Goal: Task Accomplishment & Management: Use online tool/utility

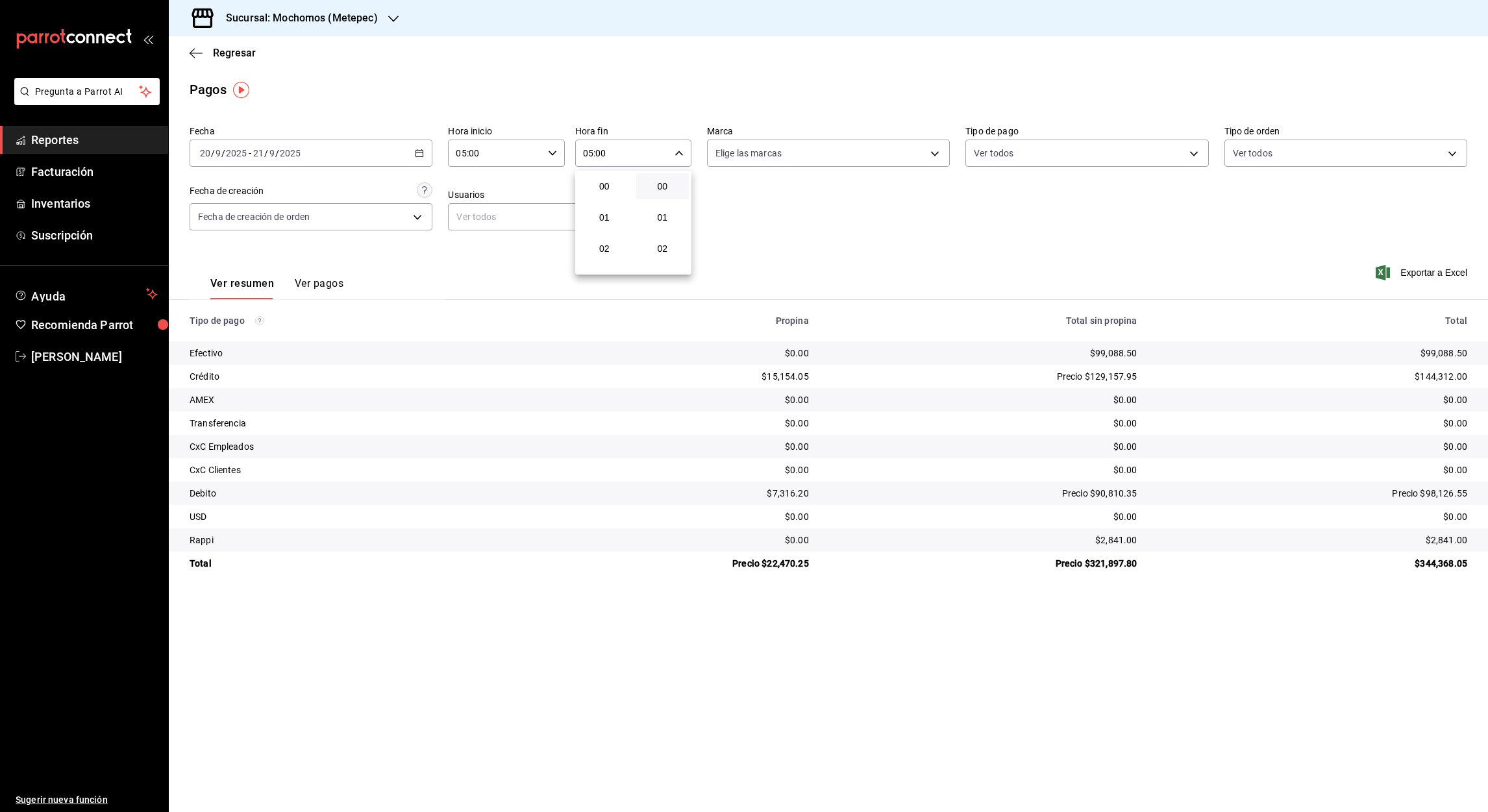
scroll to position [153, 0]
click at [384, 20] on div at bounding box center [744, 406] width 1488 height 812
click at [391, 20] on icon "button" at bounding box center [394, 19] width 11 height 11
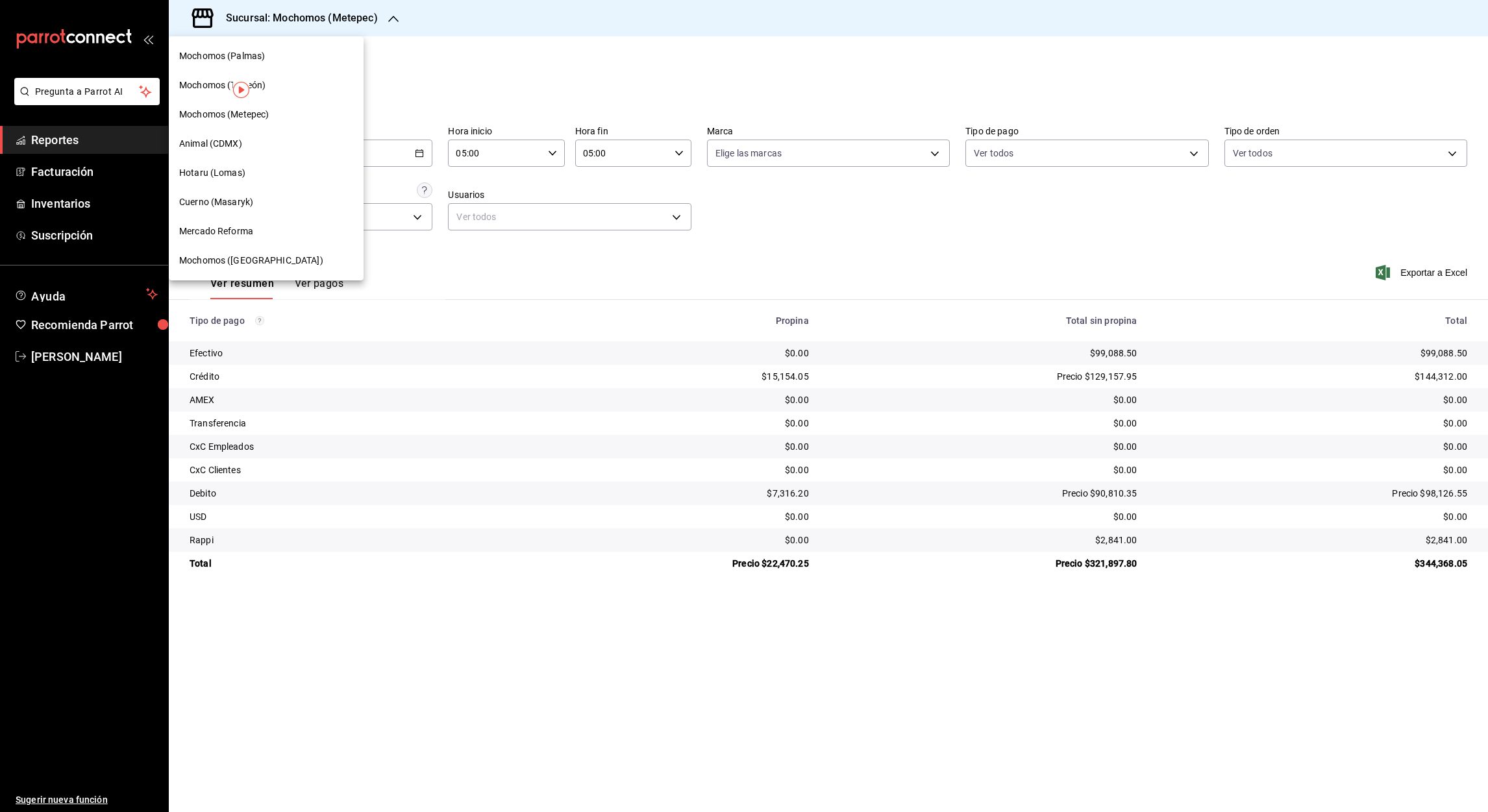
click at [252, 56] on span "Mochomos (Palmas)" at bounding box center [222, 56] width 86 height 13
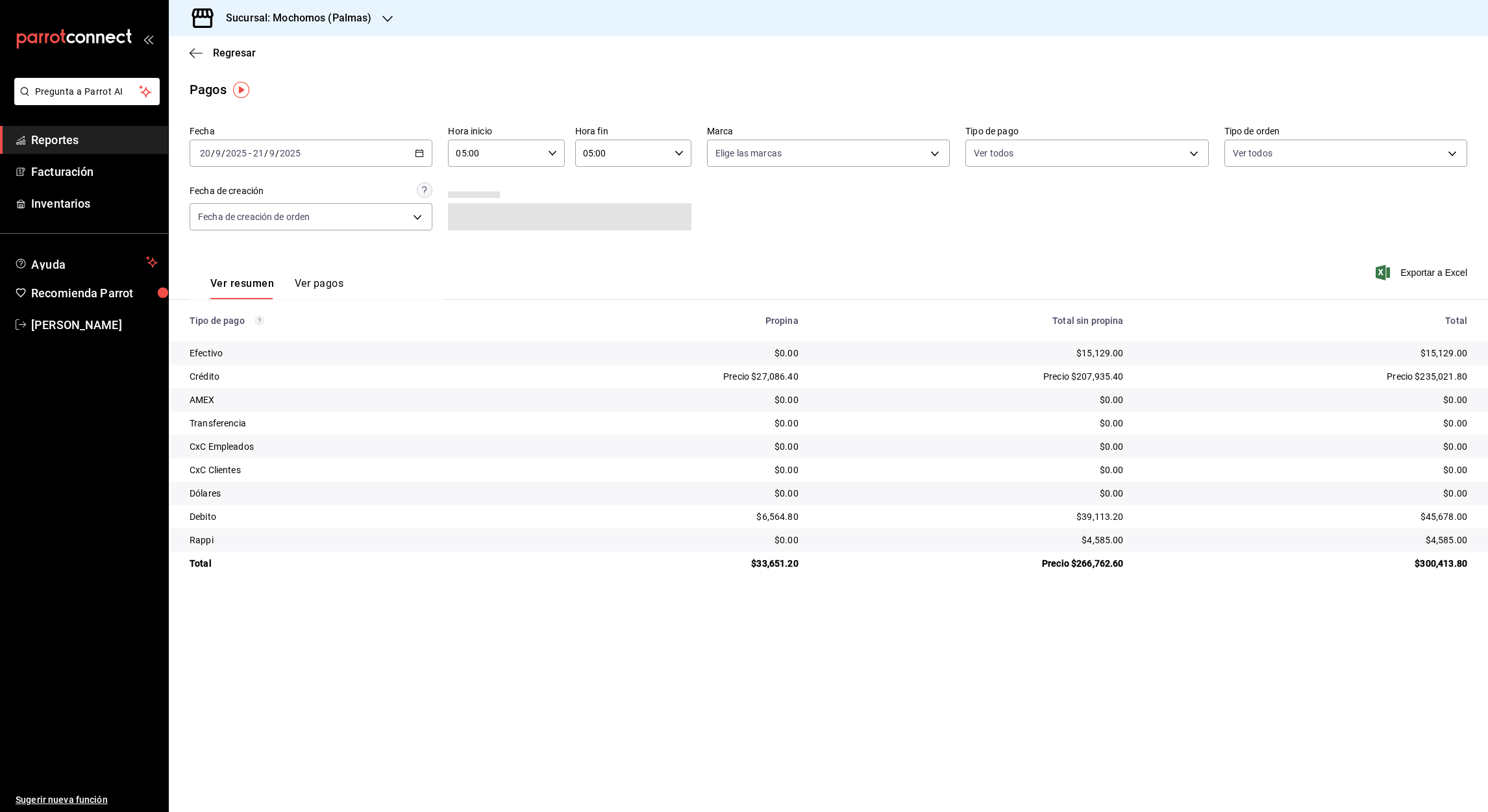
click at [415, 155] on icon "button" at bounding box center [419, 153] width 9 height 9
click at [221, 341] on span "Rango de fechas" at bounding box center [250, 338] width 100 height 13
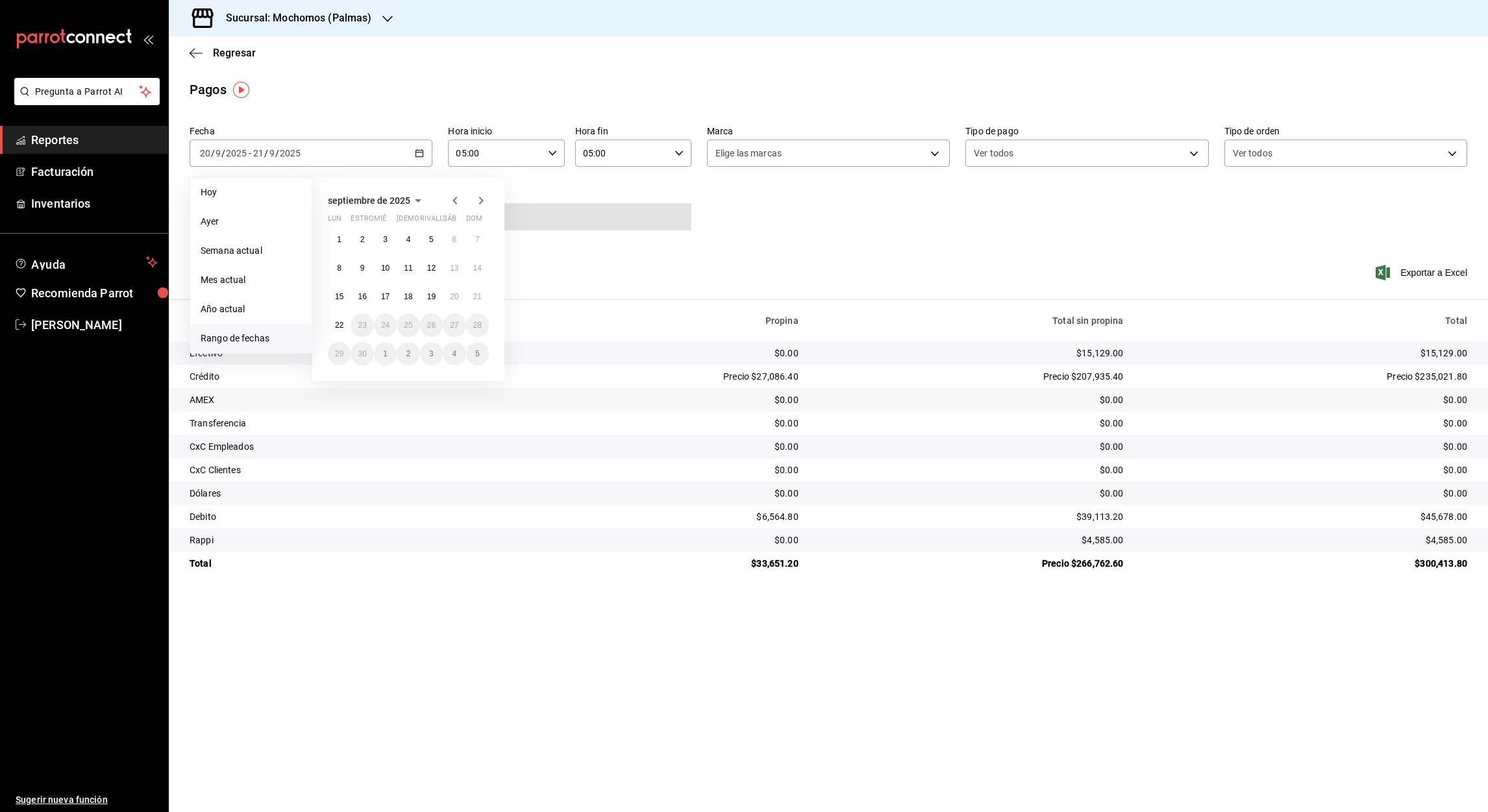
click at [340, 238] on abbr "1" at bounding box center [339, 239] width 4 height 9
click at [341, 323] on abbr "22" at bounding box center [340, 325] width 9 height 9
type input "00:00"
type input "23:59"
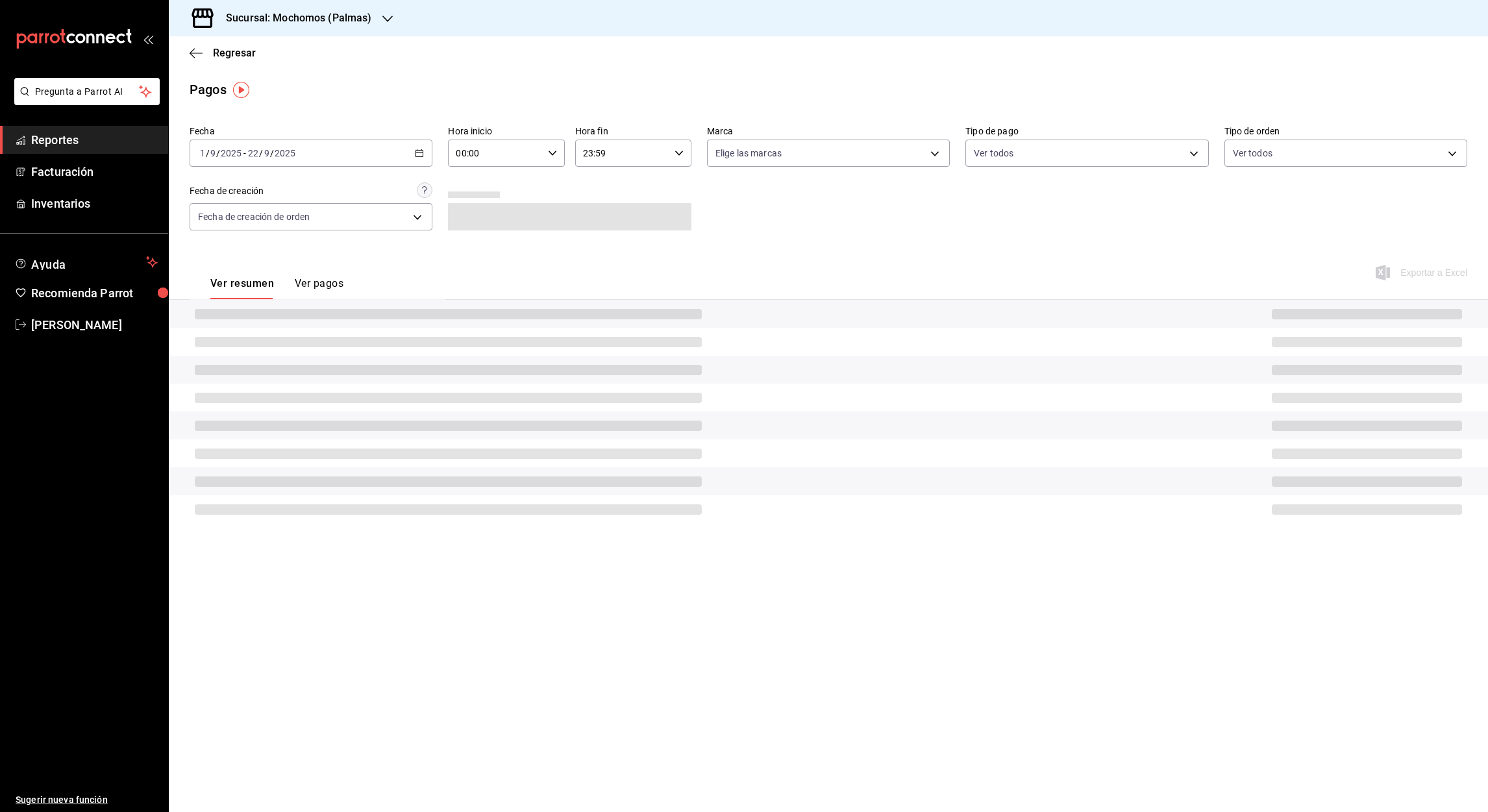
click at [461, 155] on input "00:00" at bounding box center [495, 152] width 94 height 26
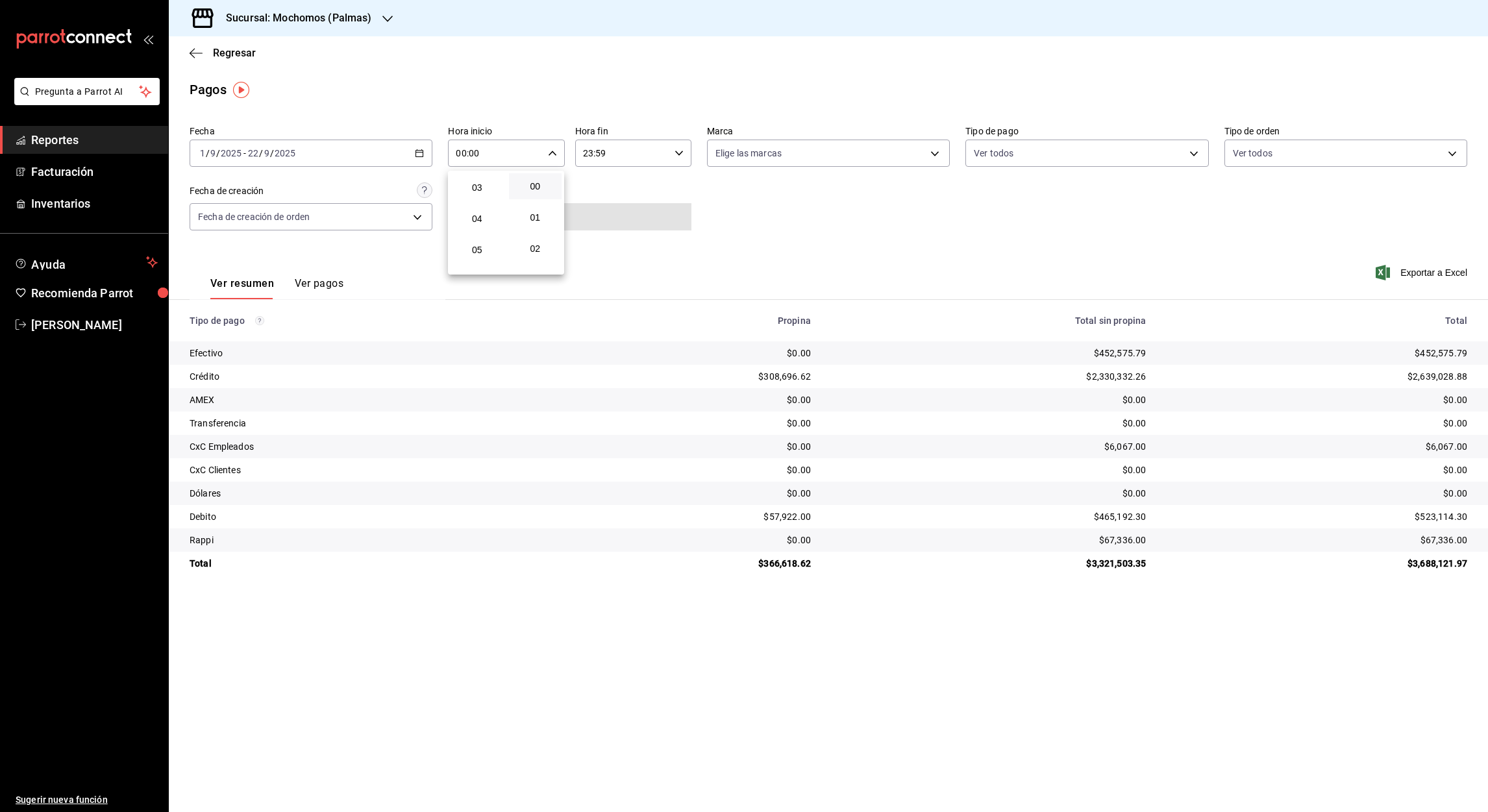
scroll to position [98, 0]
click at [477, 239] on span "05" at bounding box center [477, 245] width 37 height 11
type input "05:00"
click at [585, 151] on div at bounding box center [744, 406] width 1488 height 812
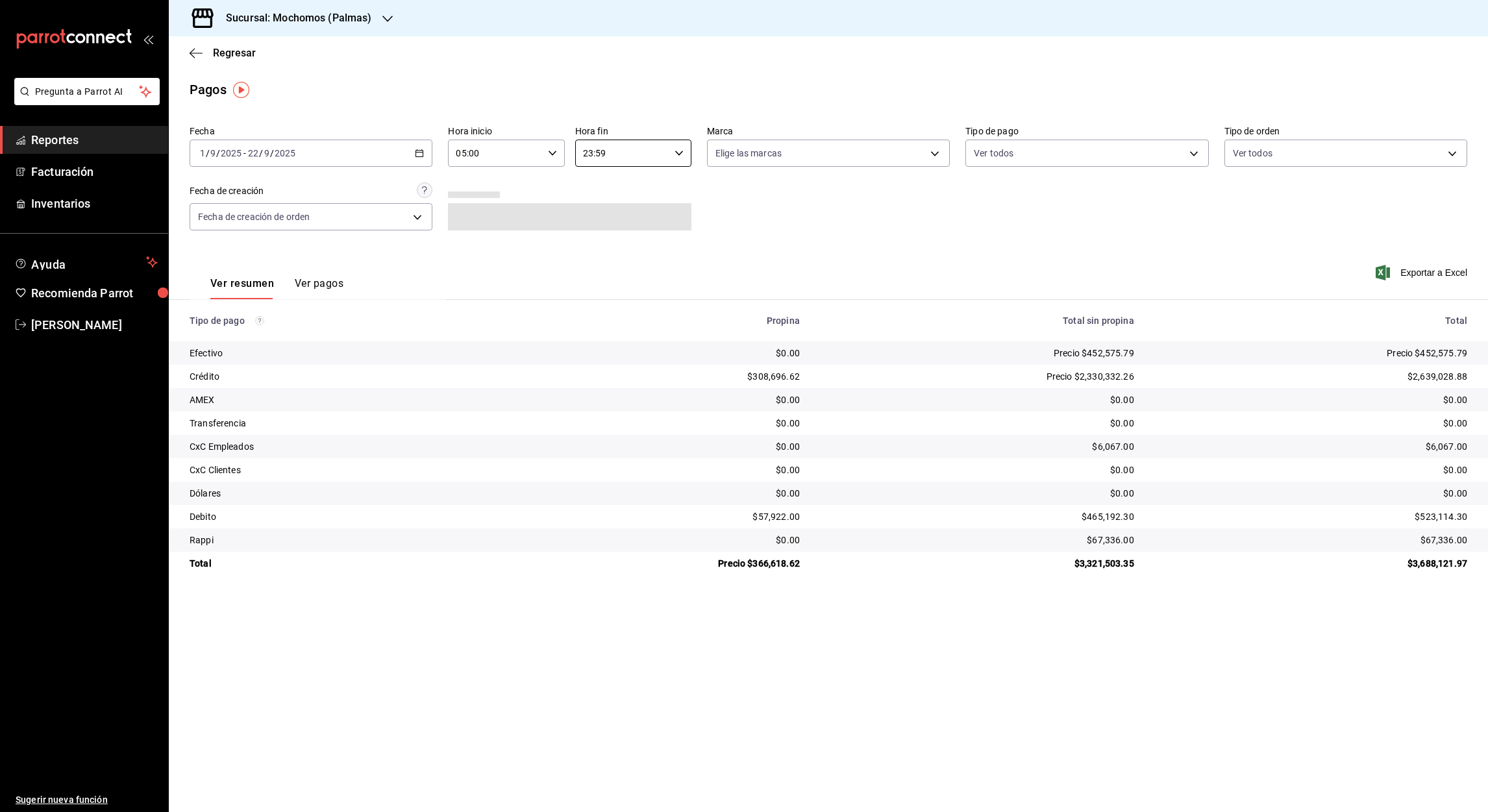
click at [585, 151] on input "23:59" at bounding box center [623, 152] width 94 height 26
click at [606, 226] on span "05" at bounding box center [604, 227] width 37 height 11
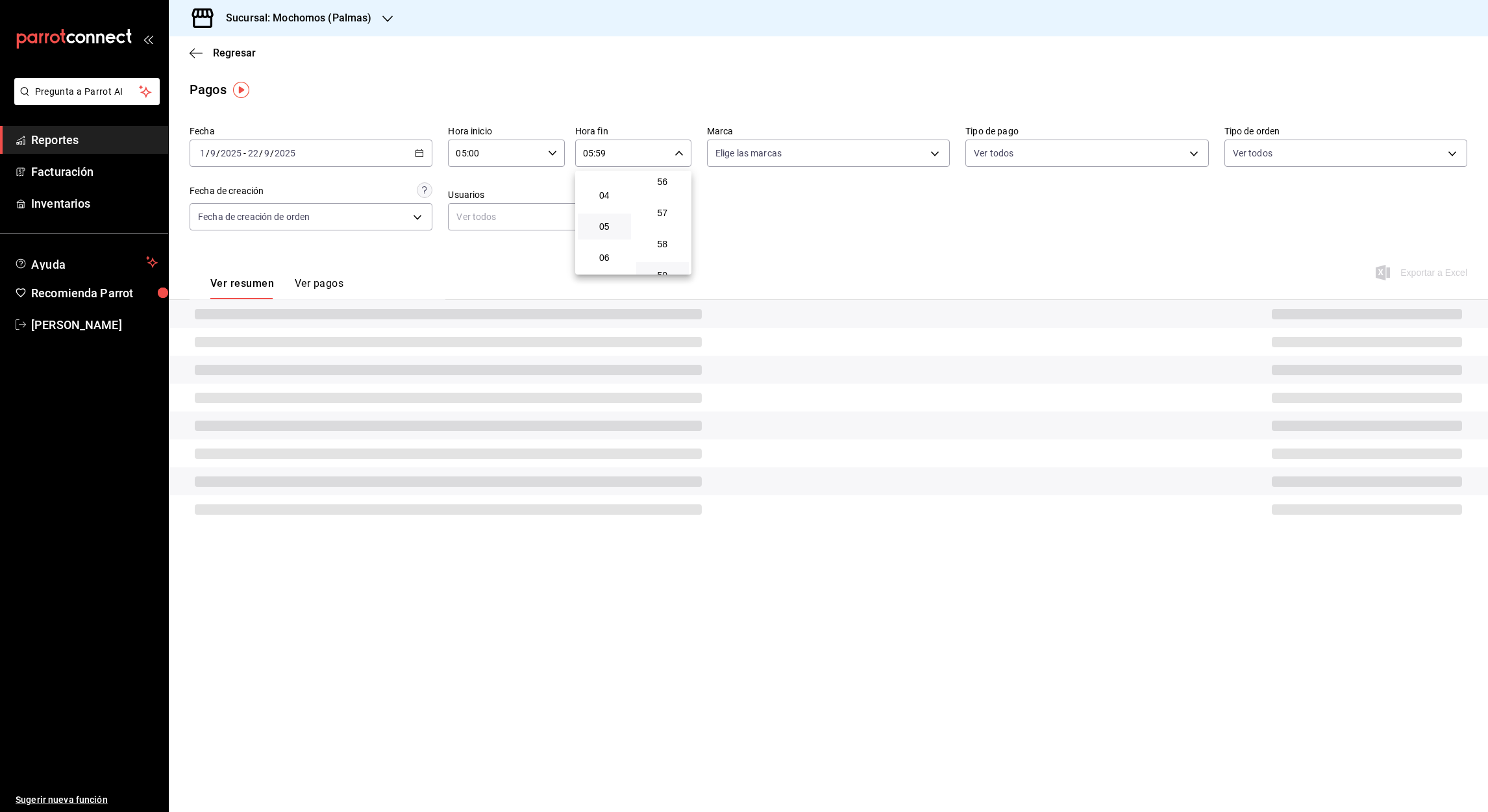
click at [601, 155] on div at bounding box center [744, 406] width 1488 height 812
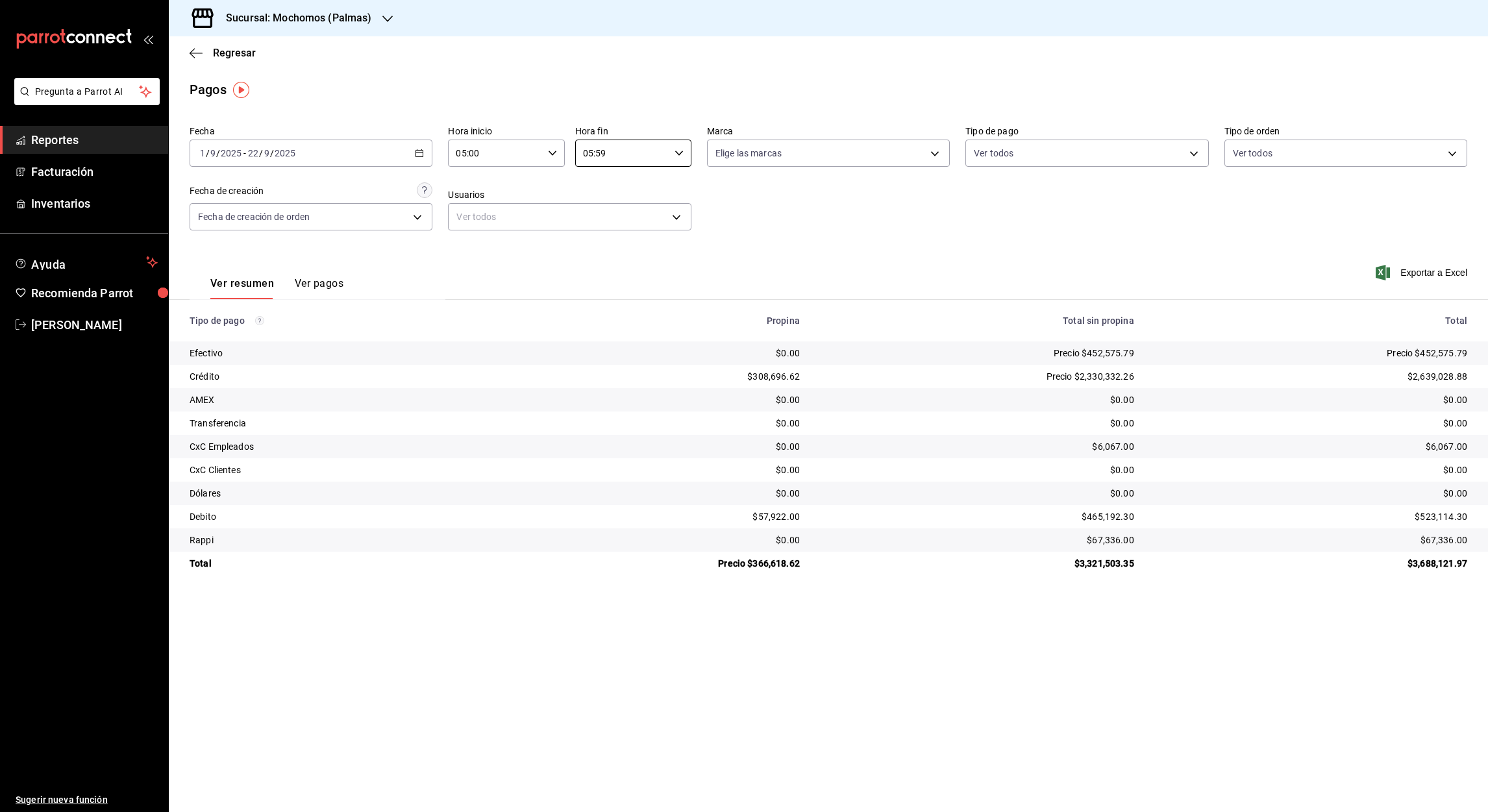
click at [601, 155] on input "05:59" at bounding box center [623, 152] width 94 height 26
click at [657, 183] on span "00" at bounding box center [662, 186] width 37 height 11
type input "05:00"
click at [1185, 241] on div at bounding box center [744, 406] width 1488 height 812
click at [1435, 268] on font "Exportar a Excel" at bounding box center [1433, 273] width 67 height 11
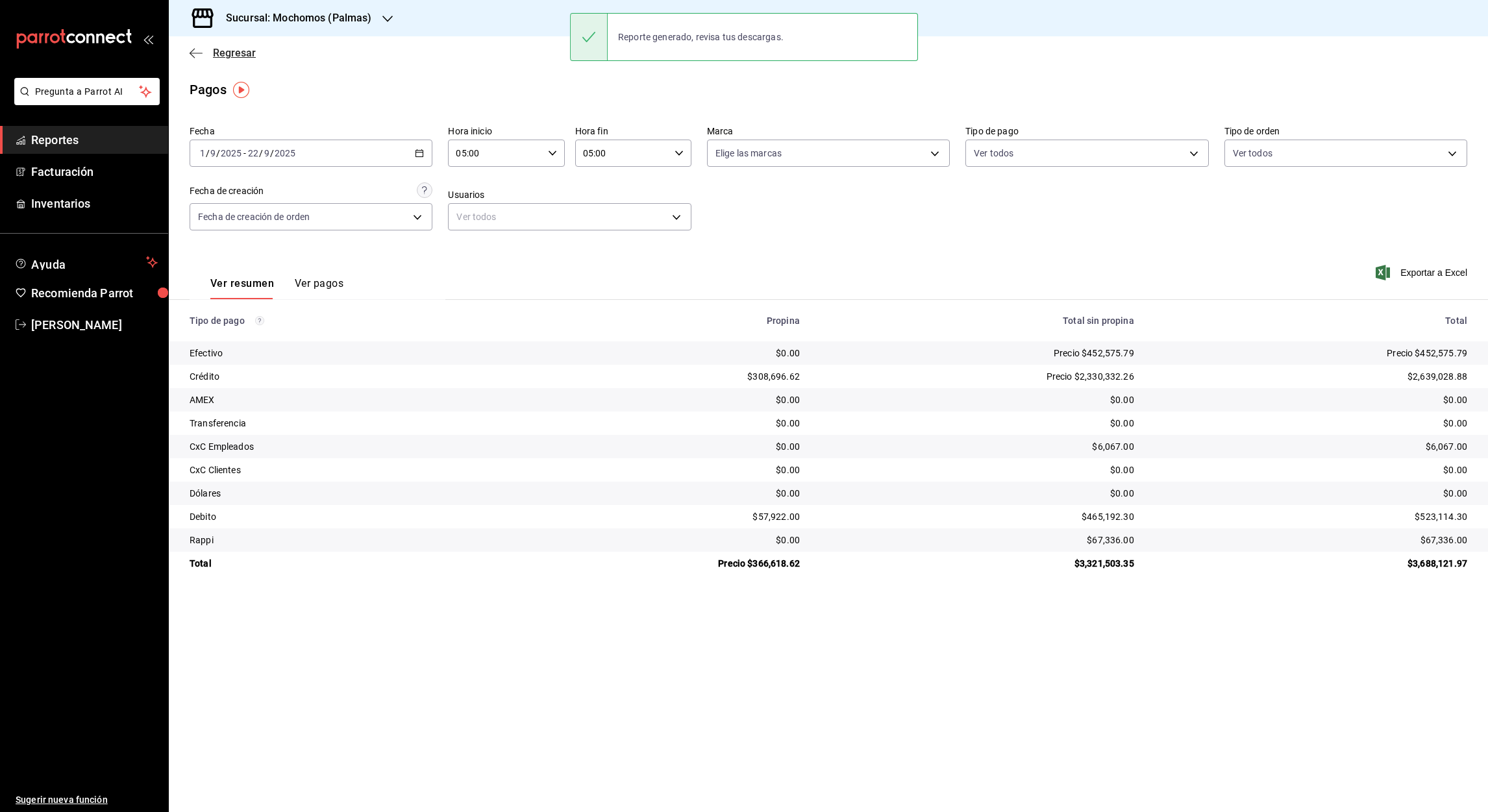
click at [192, 56] on icon "button" at bounding box center [196, 52] width 13 height 12
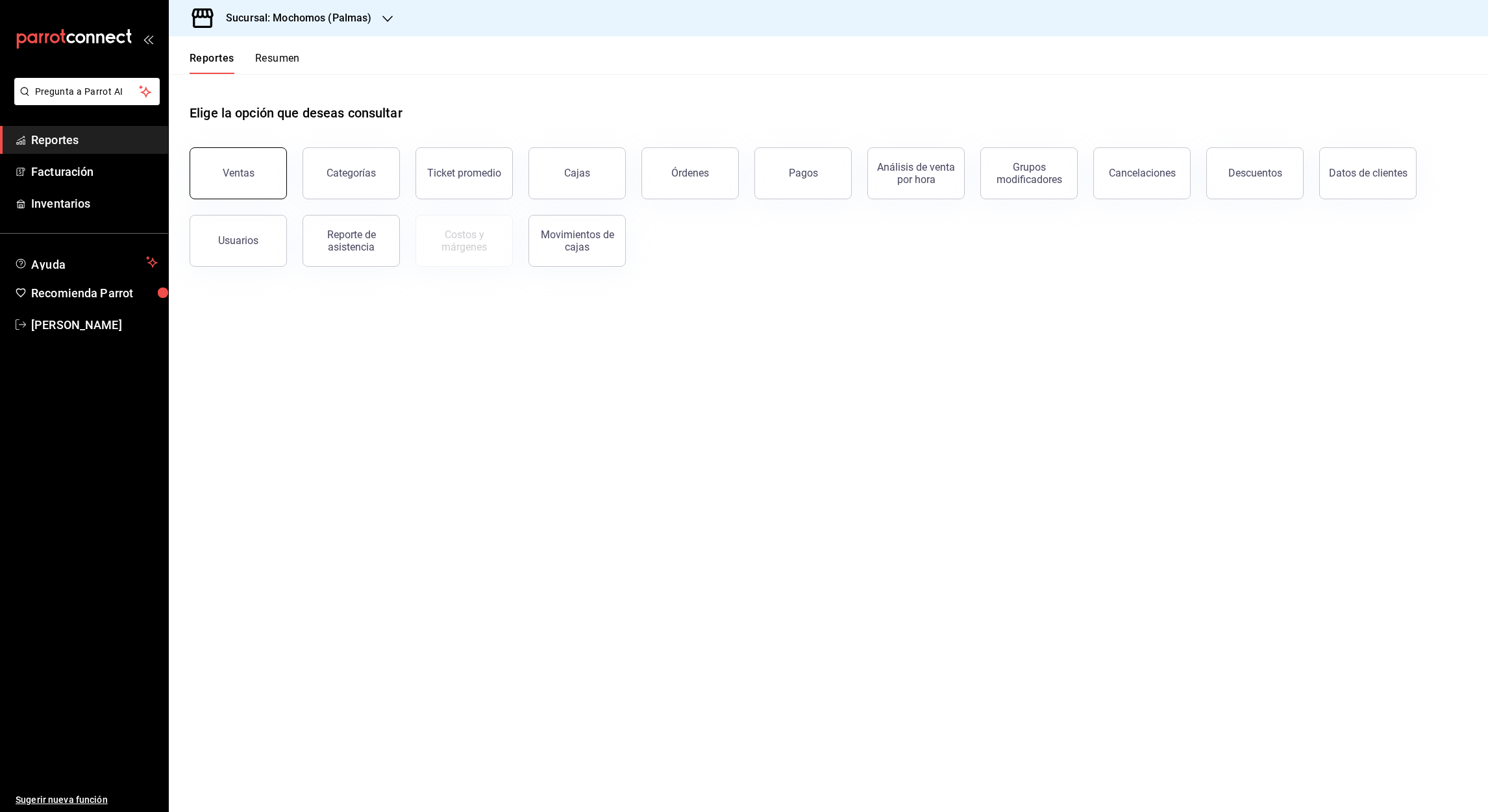
click at [248, 162] on button "Ventas" at bounding box center [239, 173] width 98 height 52
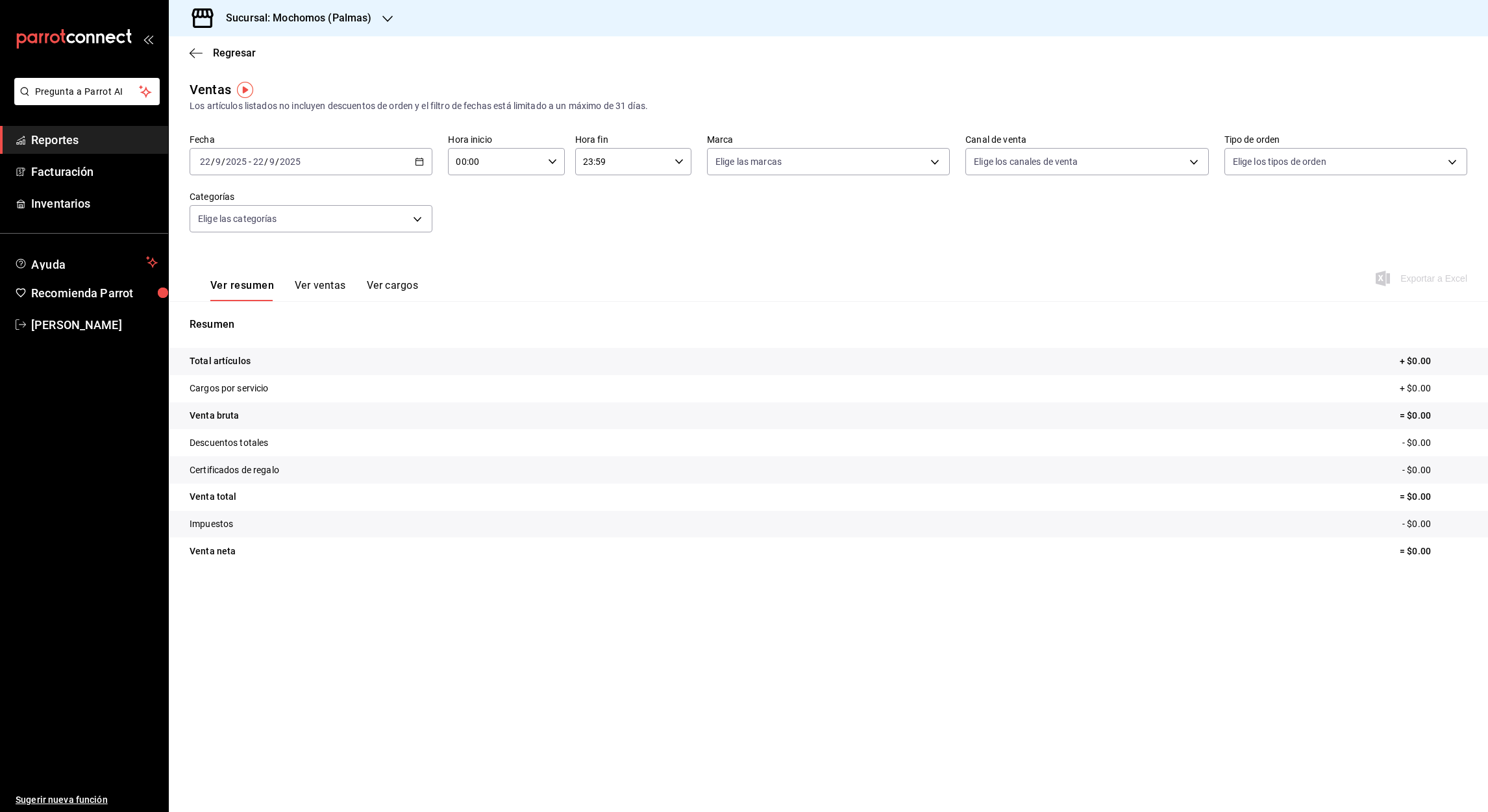
click at [426, 168] on div "[DATE] [DATE] - [DATE] [DATE]" at bounding box center [311, 161] width 243 height 27
click at [250, 319] on span "Rango de fechas" at bounding box center [250, 317] width 100 height 13
click at [330, 248] on button "1" at bounding box center [340, 247] width 23 height 23
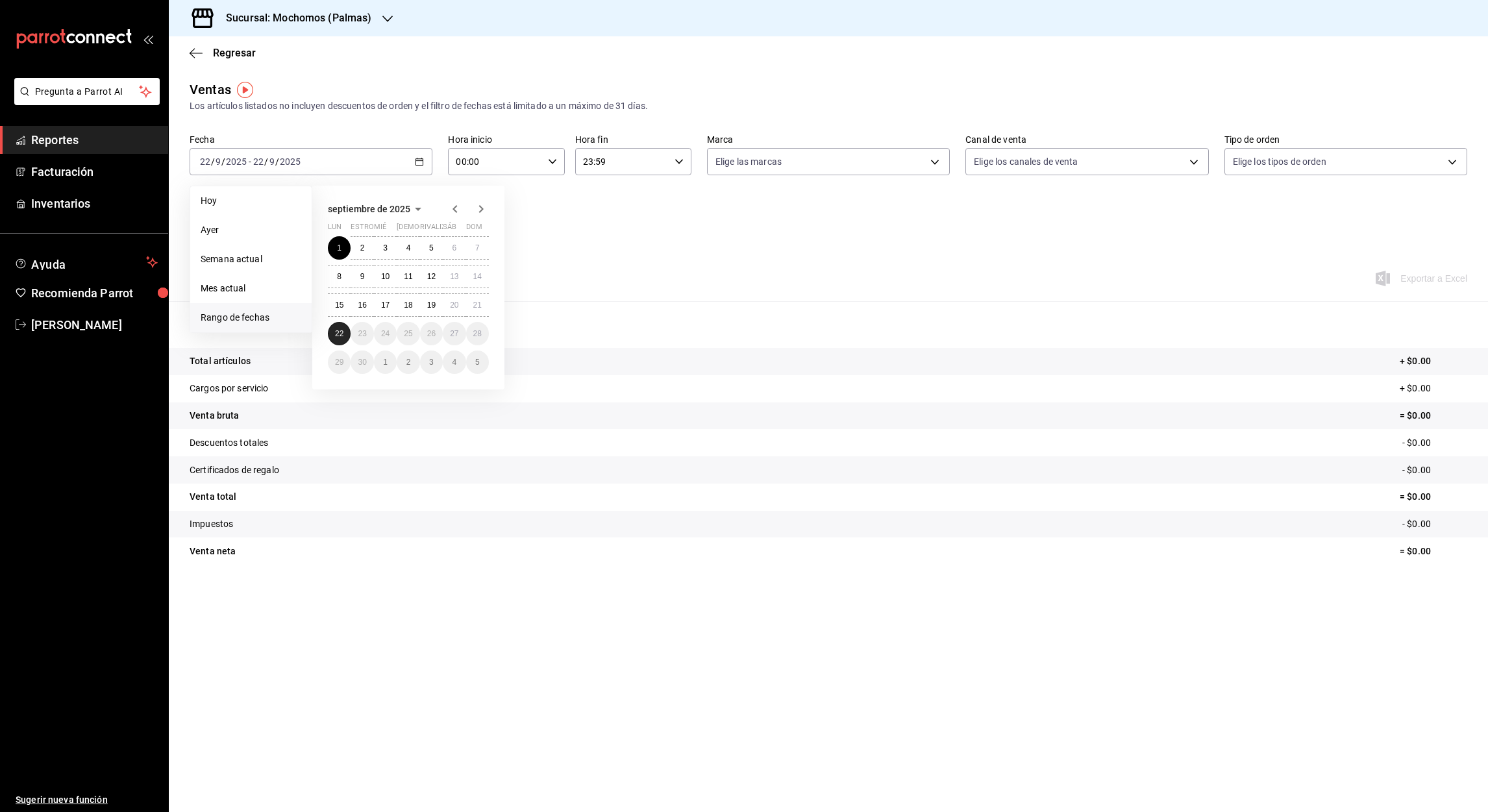
click at [337, 338] on button "22" at bounding box center [340, 333] width 23 height 23
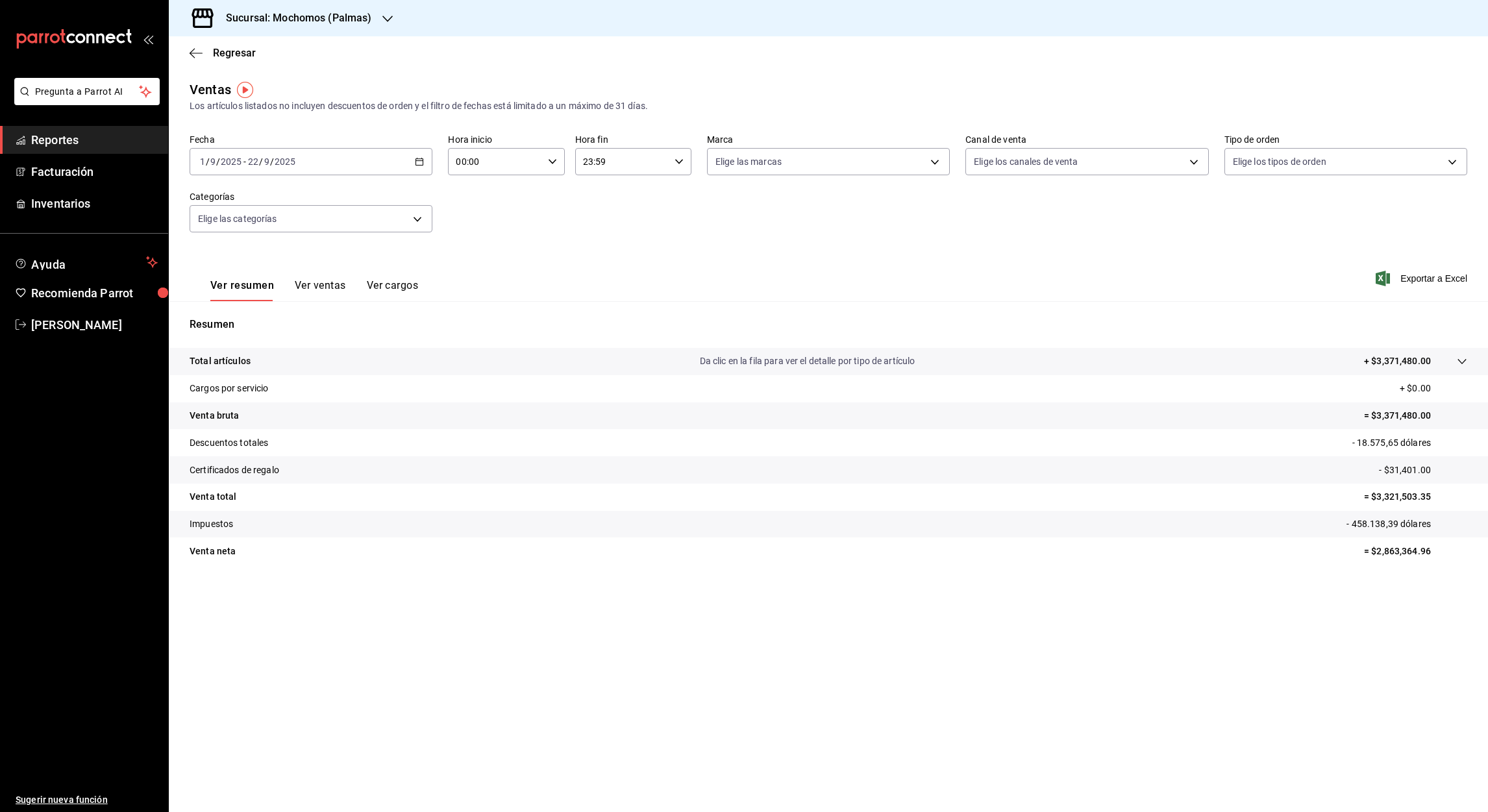
click at [461, 166] on input "00:00" at bounding box center [495, 161] width 94 height 26
click at [473, 252] on span "05" at bounding box center [477, 253] width 37 height 11
type input "05:00"
click at [583, 160] on div at bounding box center [744, 406] width 1488 height 812
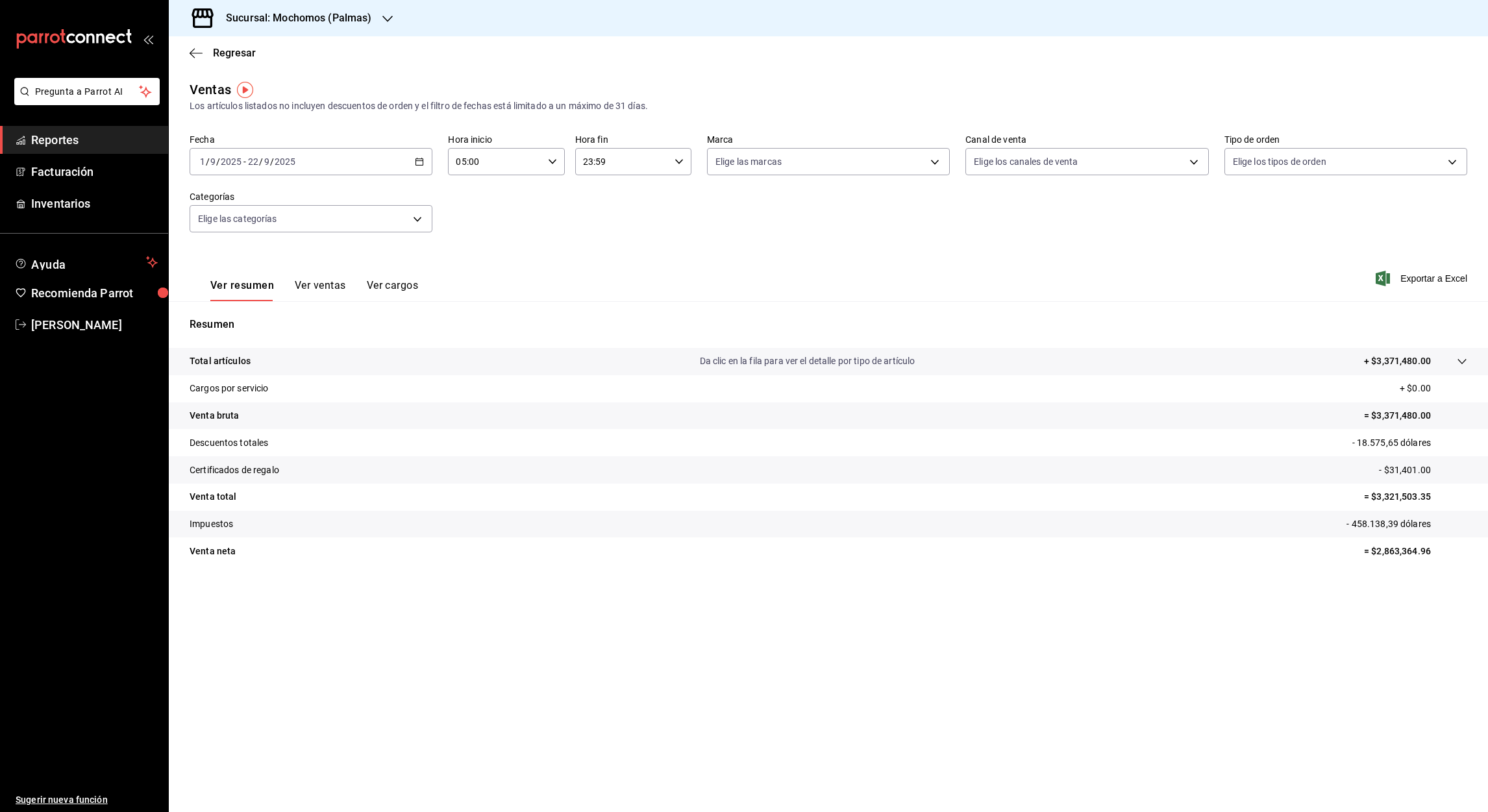
click at [586, 163] on input "23:59" at bounding box center [623, 161] width 94 height 26
click at [607, 240] on span "05" at bounding box center [604, 239] width 37 height 11
click at [601, 165] on div at bounding box center [744, 406] width 1488 height 812
click at [601, 165] on input "05:59" at bounding box center [623, 161] width 94 height 26
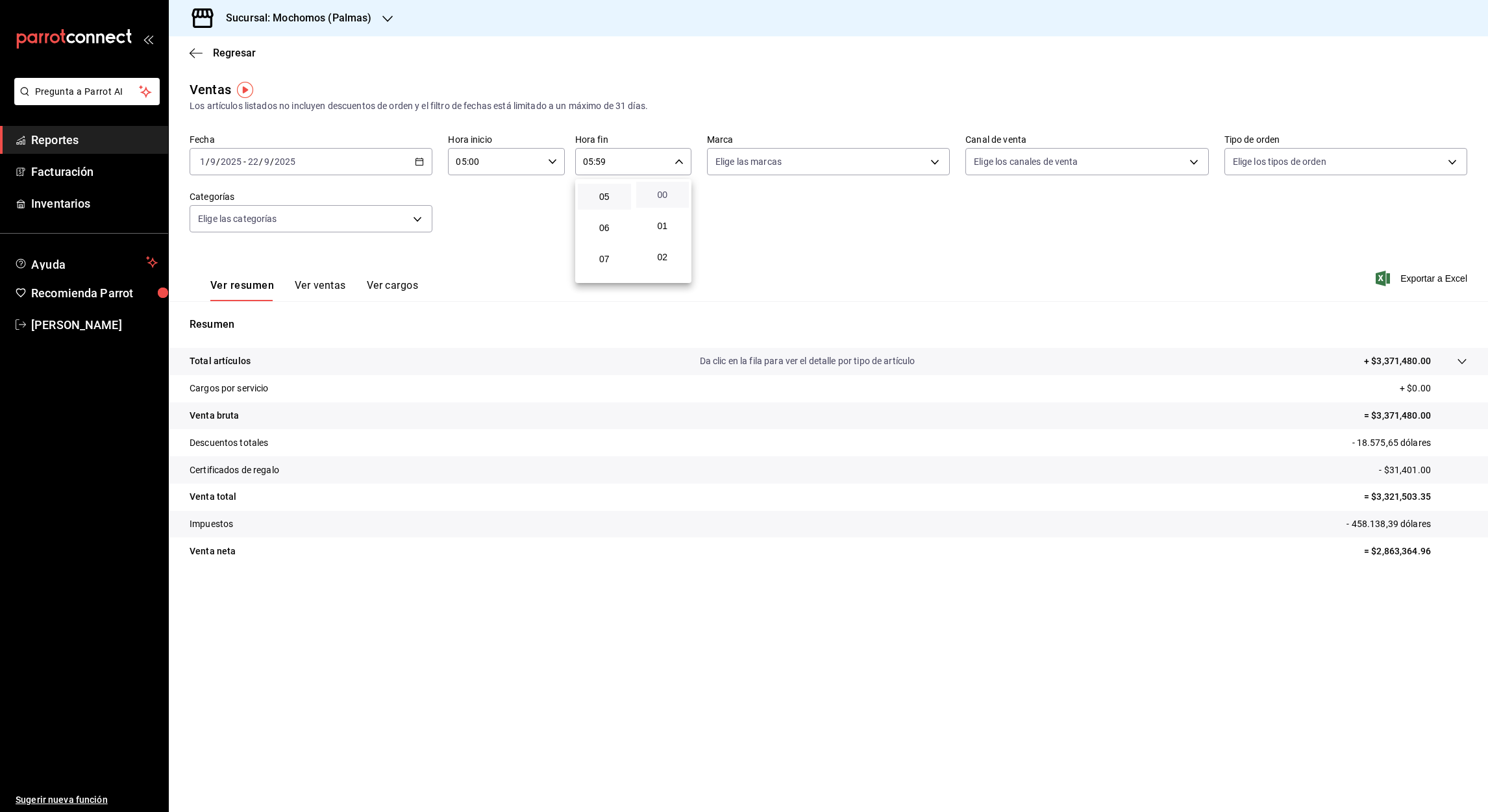
click at [662, 192] on span "00" at bounding box center [662, 195] width 37 height 11
type input "05:00"
click at [1421, 283] on div at bounding box center [744, 406] width 1488 height 812
click at [1421, 277] on font "Exportar a Excel" at bounding box center [1433, 278] width 67 height 11
